Goal: Find specific page/section: Find specific page/section

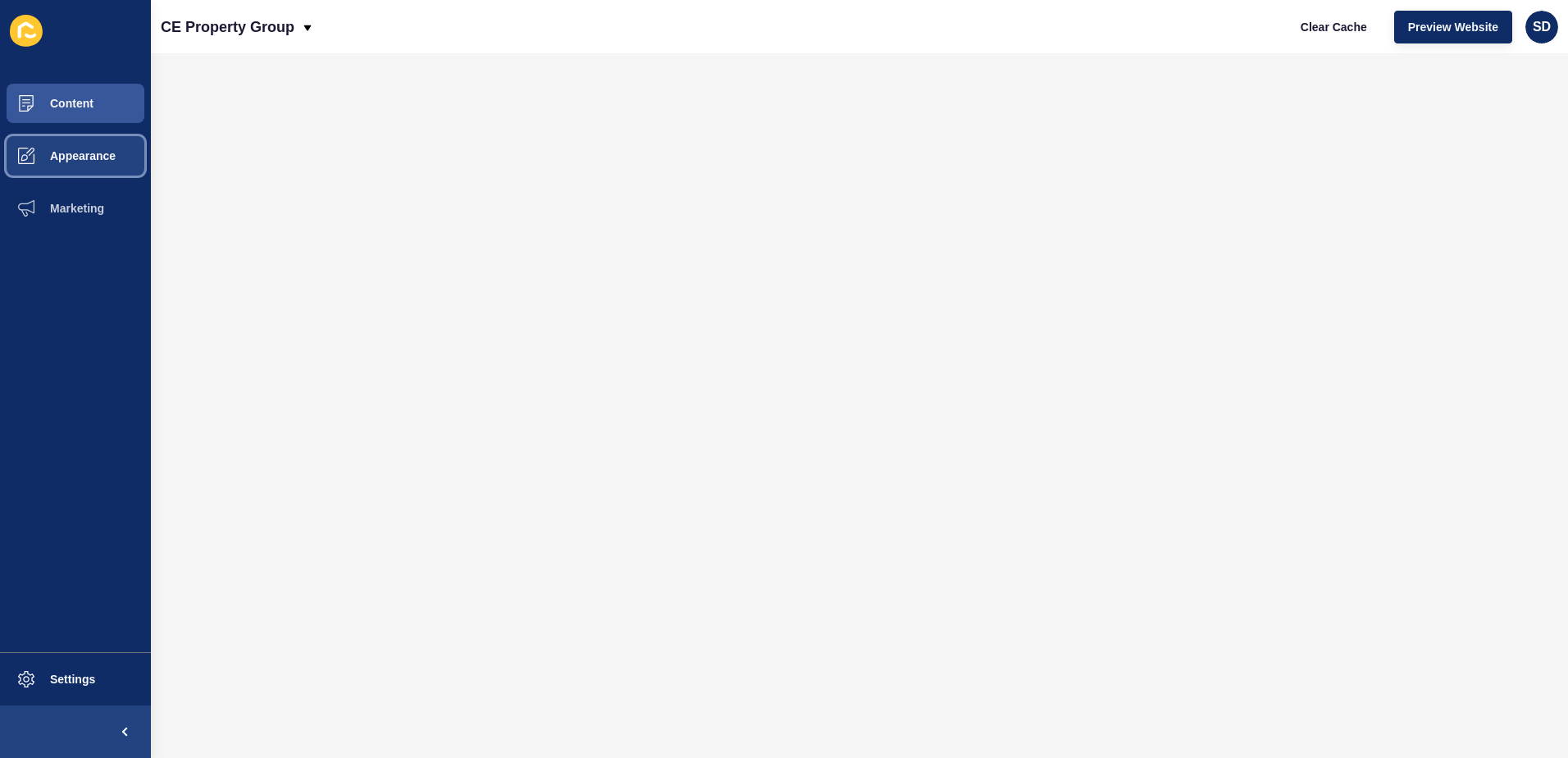
click at [92, 170] on button "Appearance" at bounding box center [75, 155] width 151 height 52
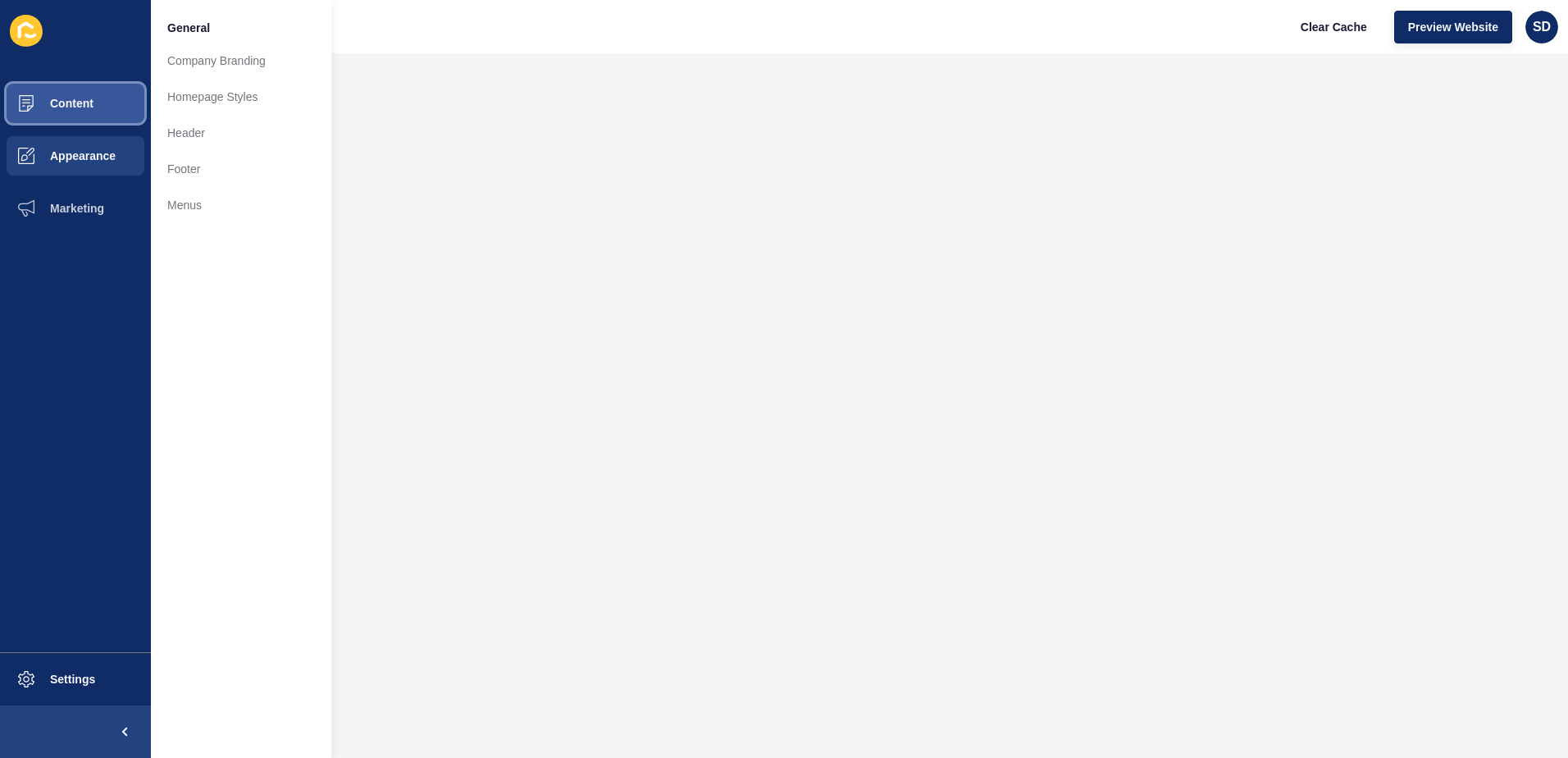
click at [118, 110] on button "Content" at bounding box center [75, 102] width 151 height 52
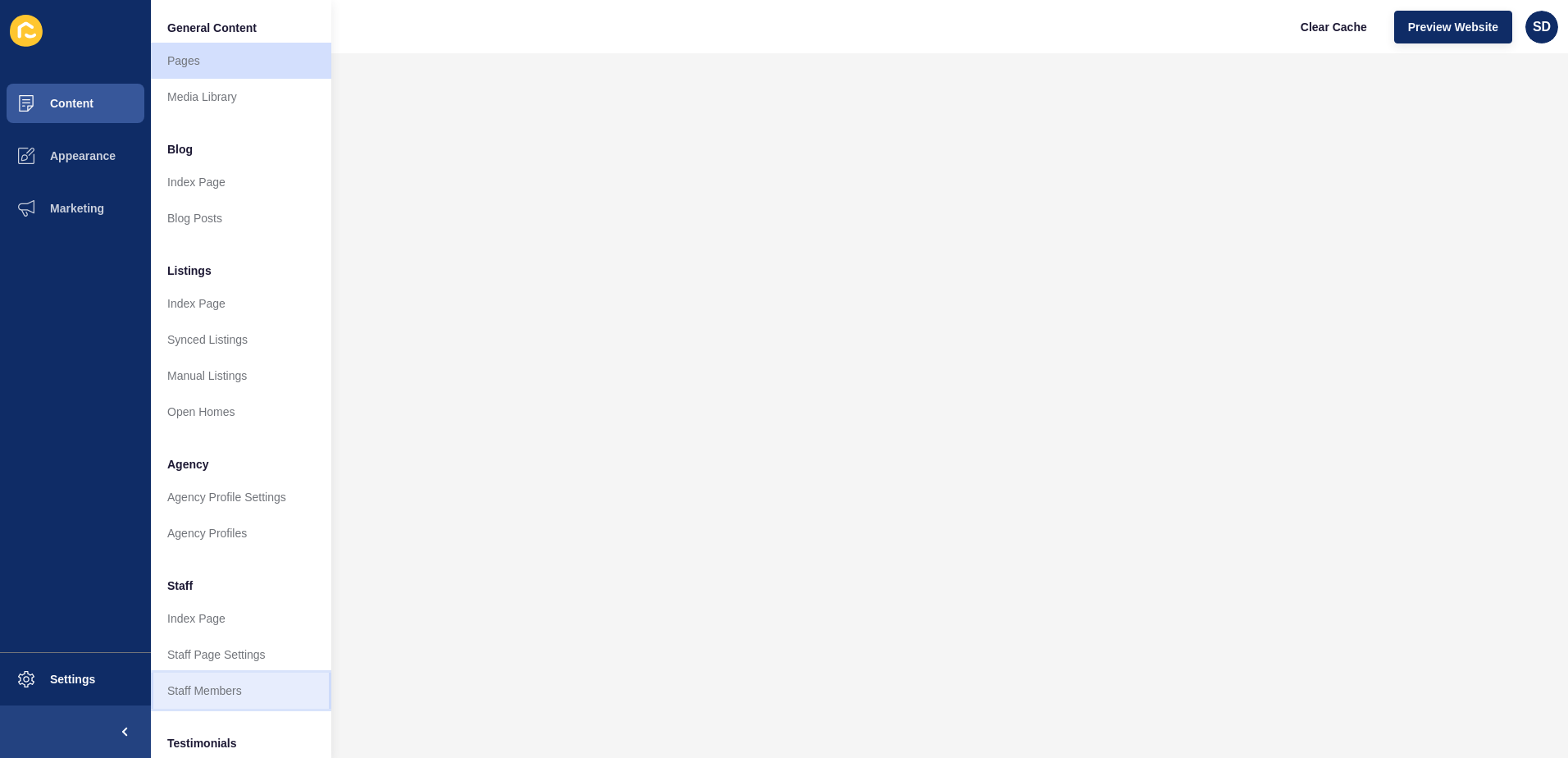
click at [213, 679] on link "Staff Members" at bounding box center [241, 691] width 180 height 36
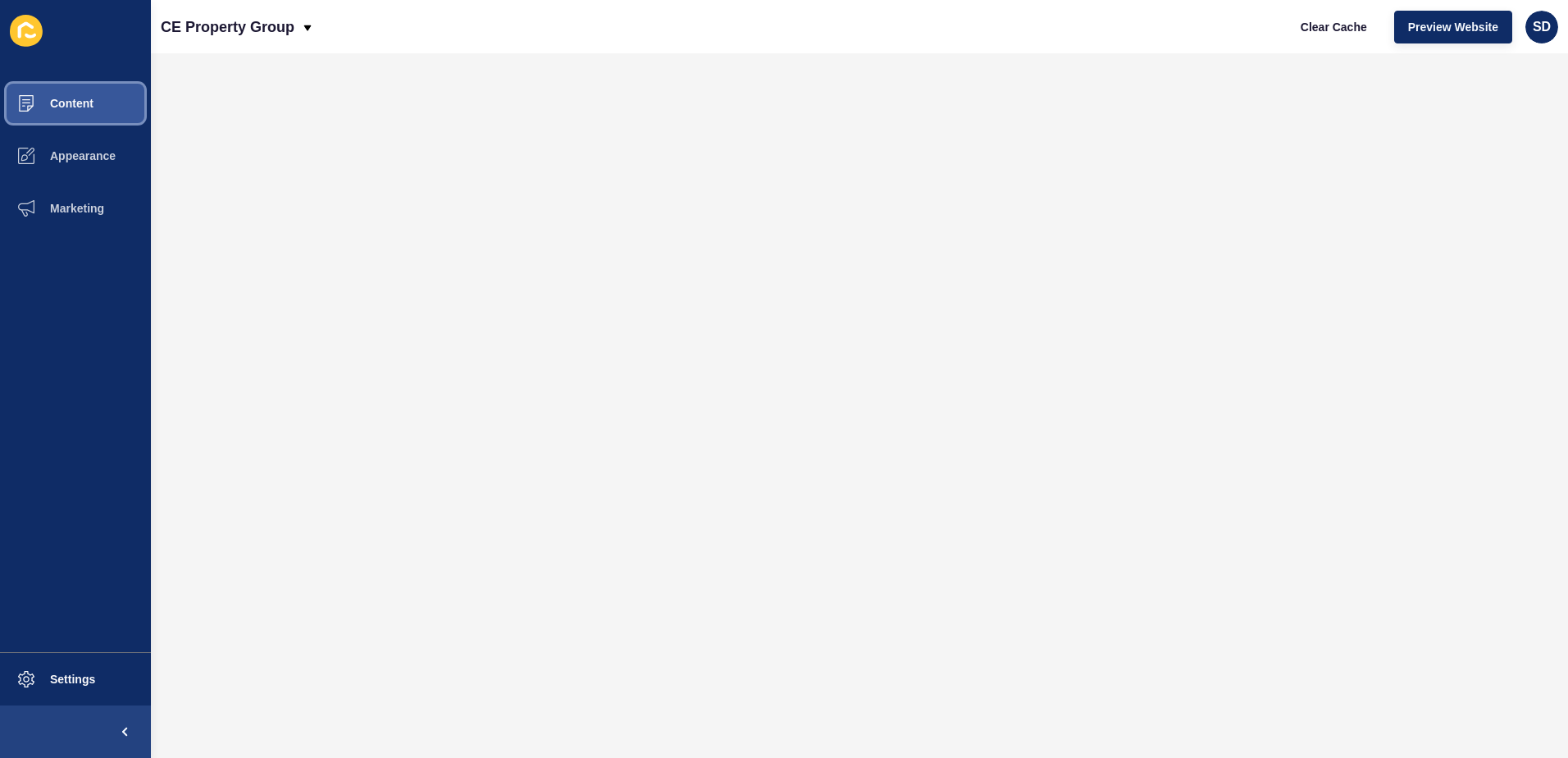
click at [96, 109] on button "Content" at bounding box center [75, 102] width 151 height 52
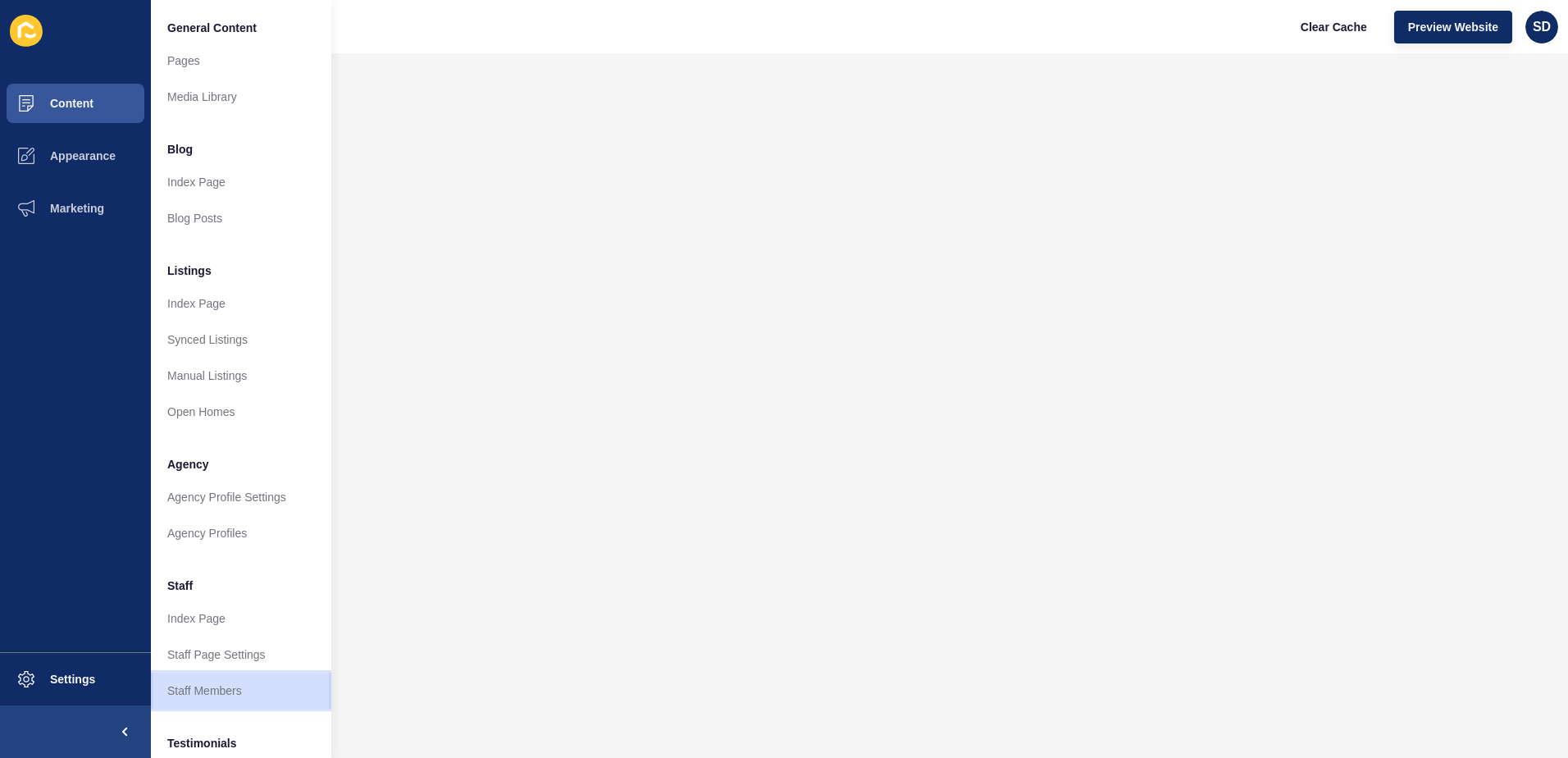
click at [216, 687] on link "Staff Members" at bounding box center [241, 691] width 180 height 36
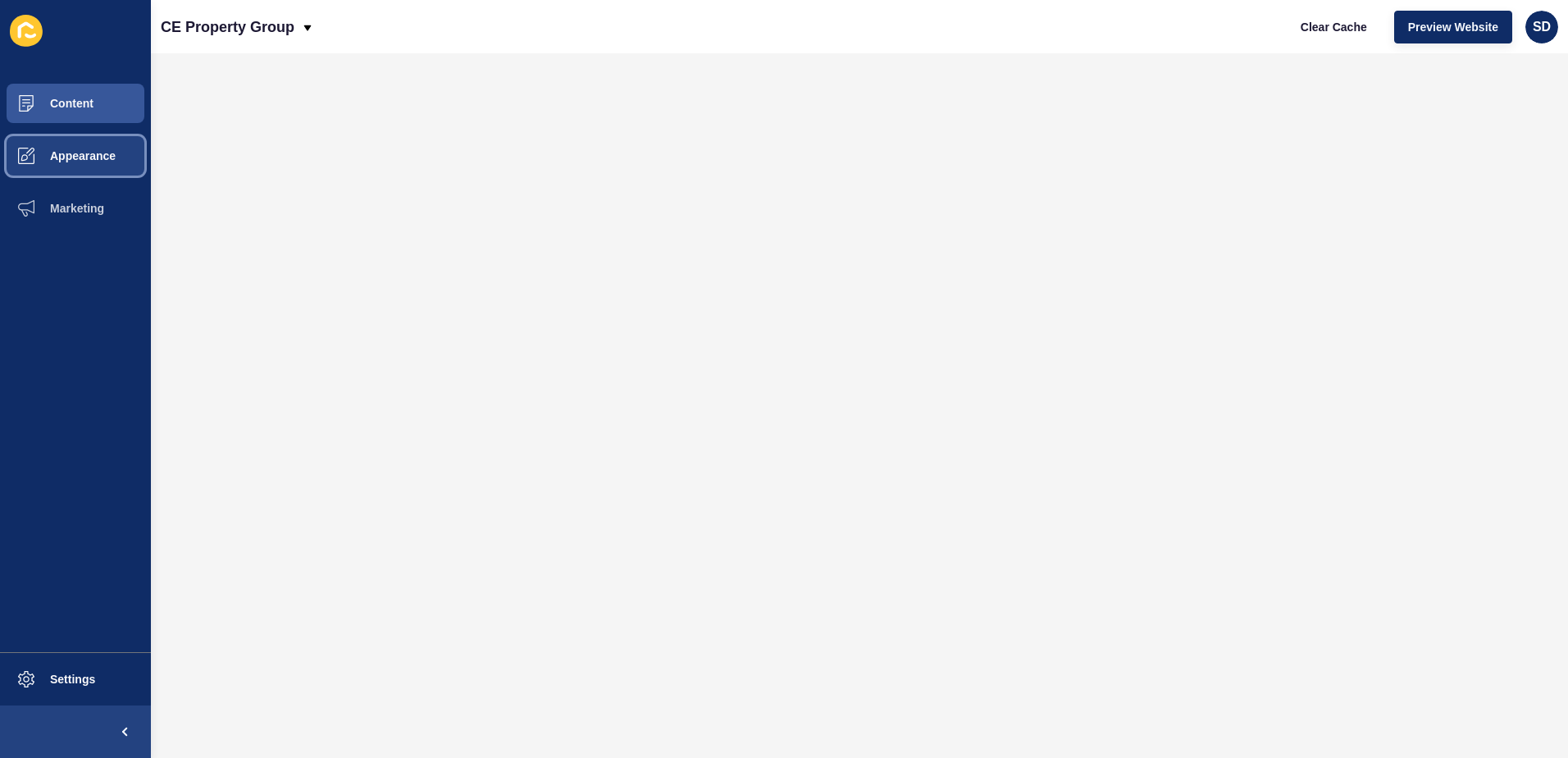
click at [82, 161] on span "Appearance" at bounding box center [57, 155] width 118 height 13
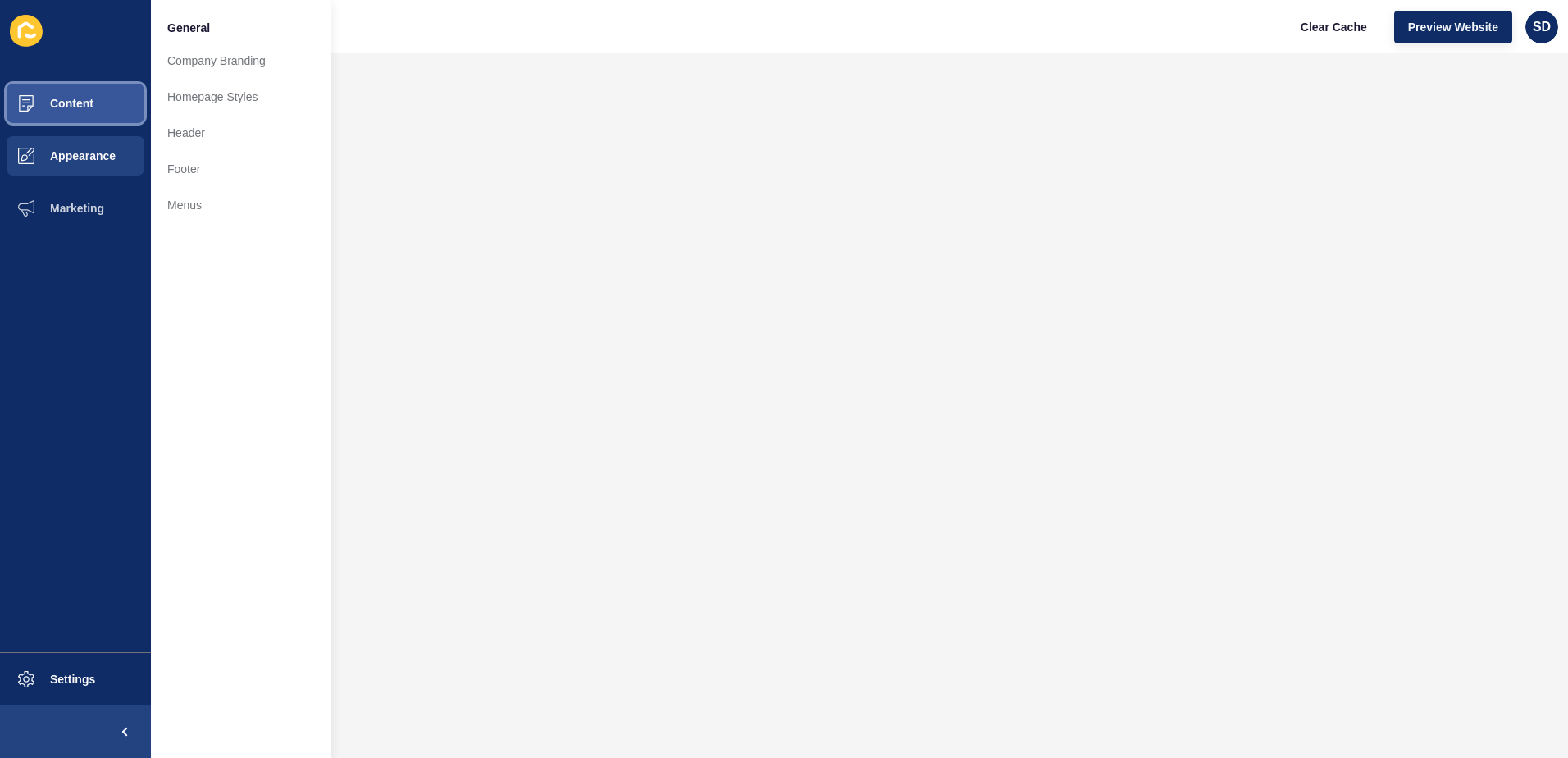
click at [98, 112] on button "Content" at bounding box center [75, 102] width 151 height 52
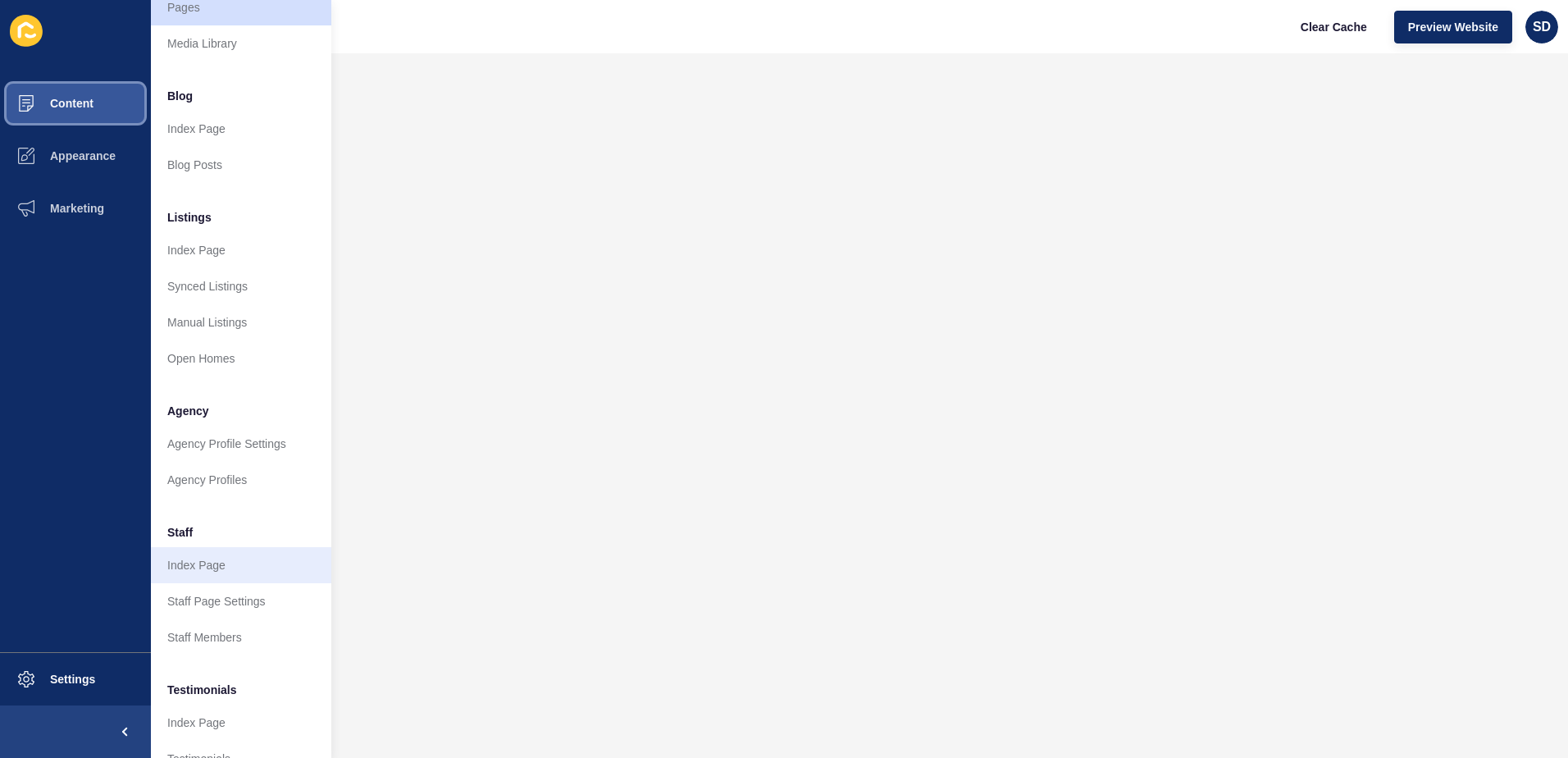
scroll to position [82, 0]
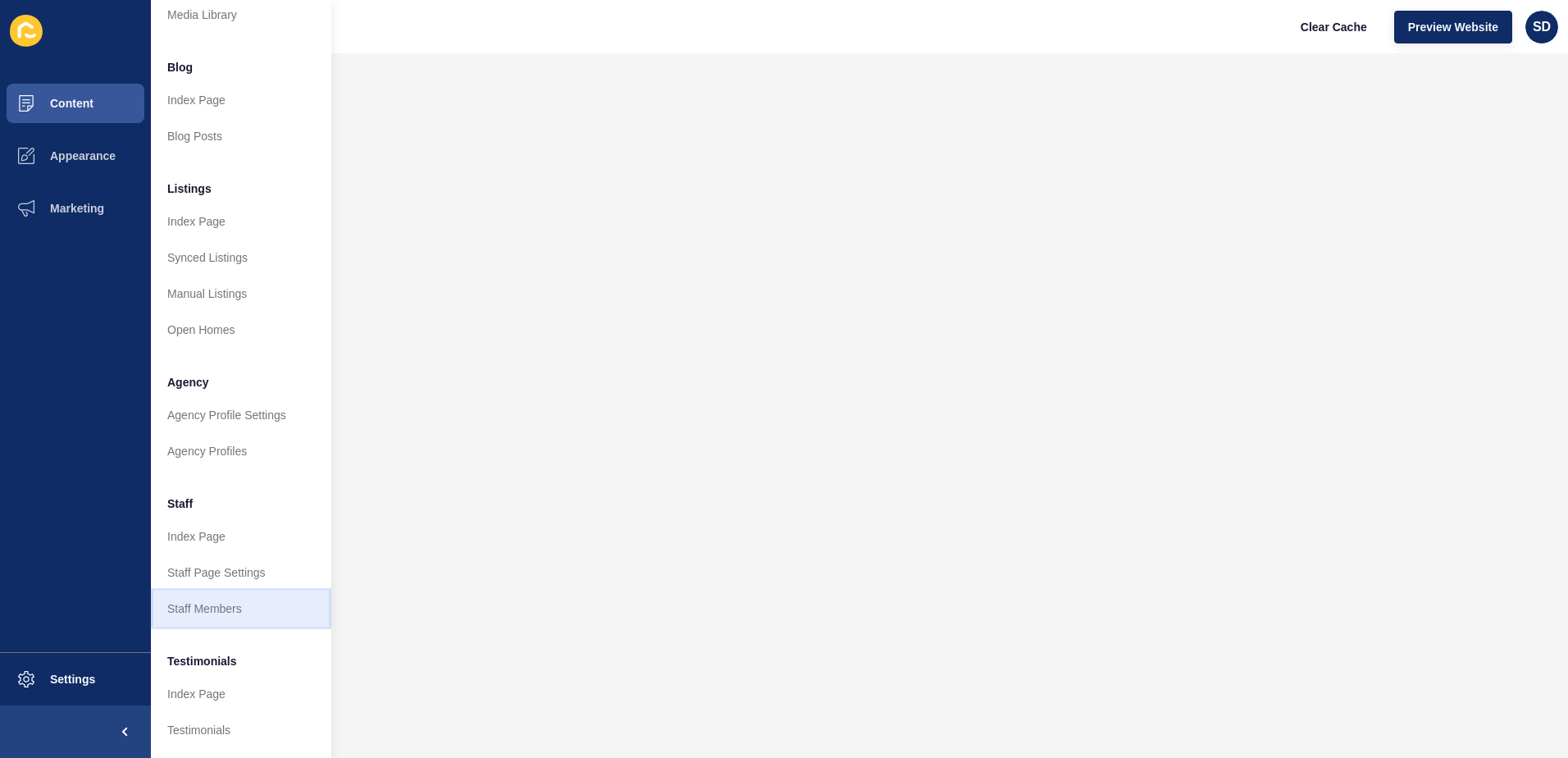
click at [200, 599] on link "Staff Members" at bounding box center [241, 609] width 180 height 36
